Goal: Transaction & Acquisition: Purchase product/service

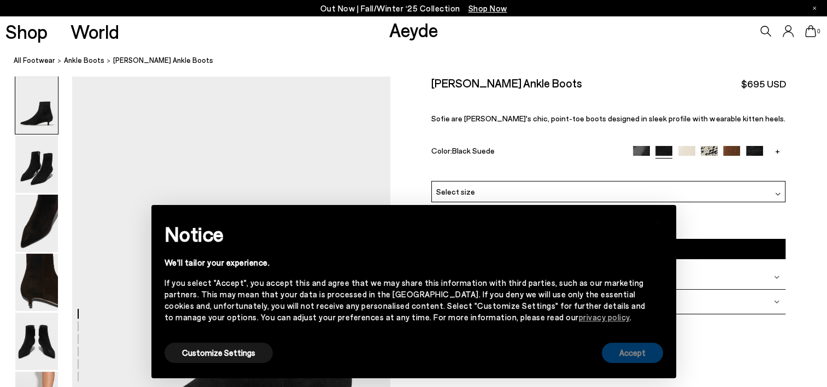
click at [618, 348] on button "Accept" at bounding box center [632, 353] width 61 height 20
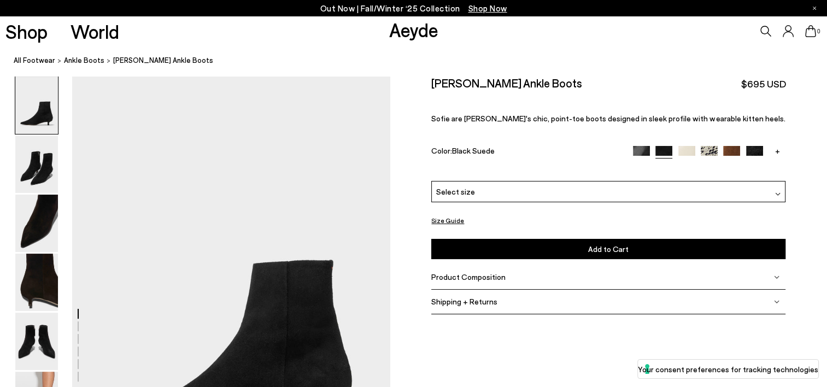
click at [442, 197] on div "Select size" at bounding box center [608, 191] width 354 height 21
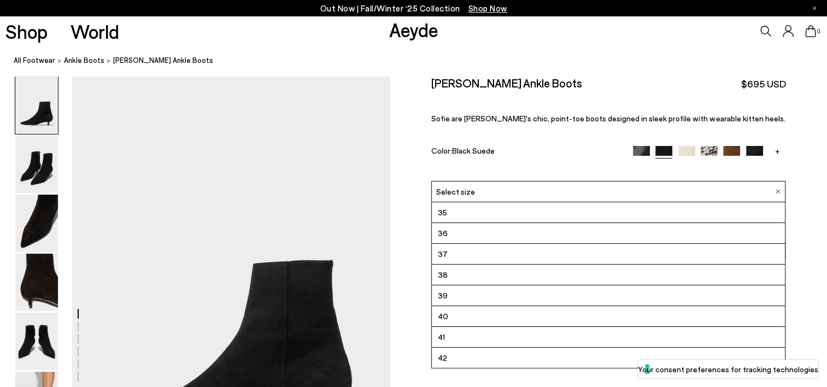
click at [442, 197] on div "Select size" at bounding box center [608, 191] width 354 height 21
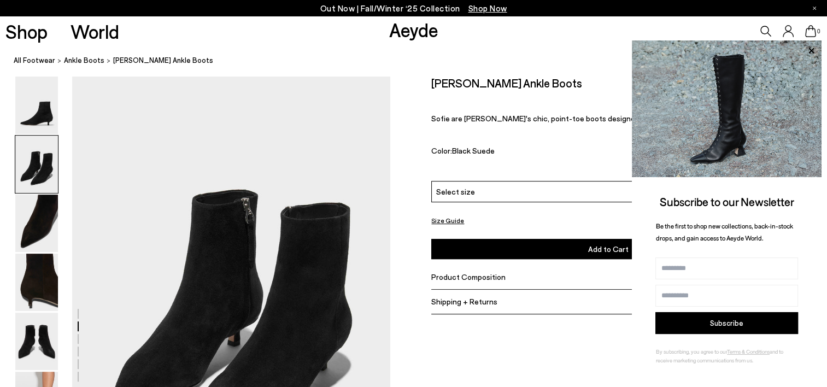
scroll to position [429, 0]
click at [816, 11] on div "Out Now | Fall/Winter ‘25 Collection Shop Now" at bounding box center [413, 8] width 827 height 16
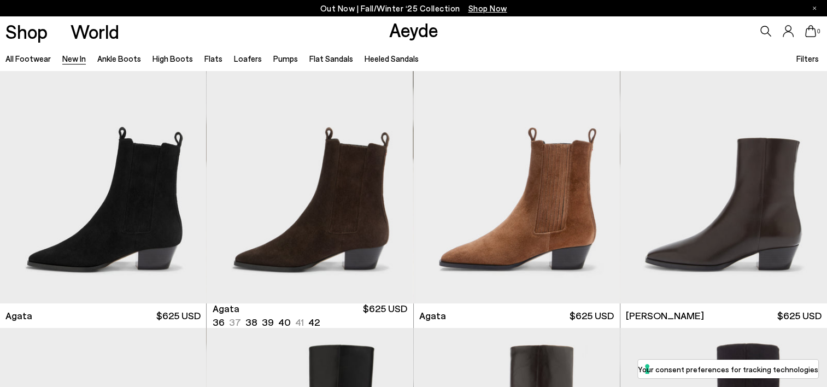
scroll to position [317, 0]
